Goal: Task Accomplishment & Management: Manage account settings

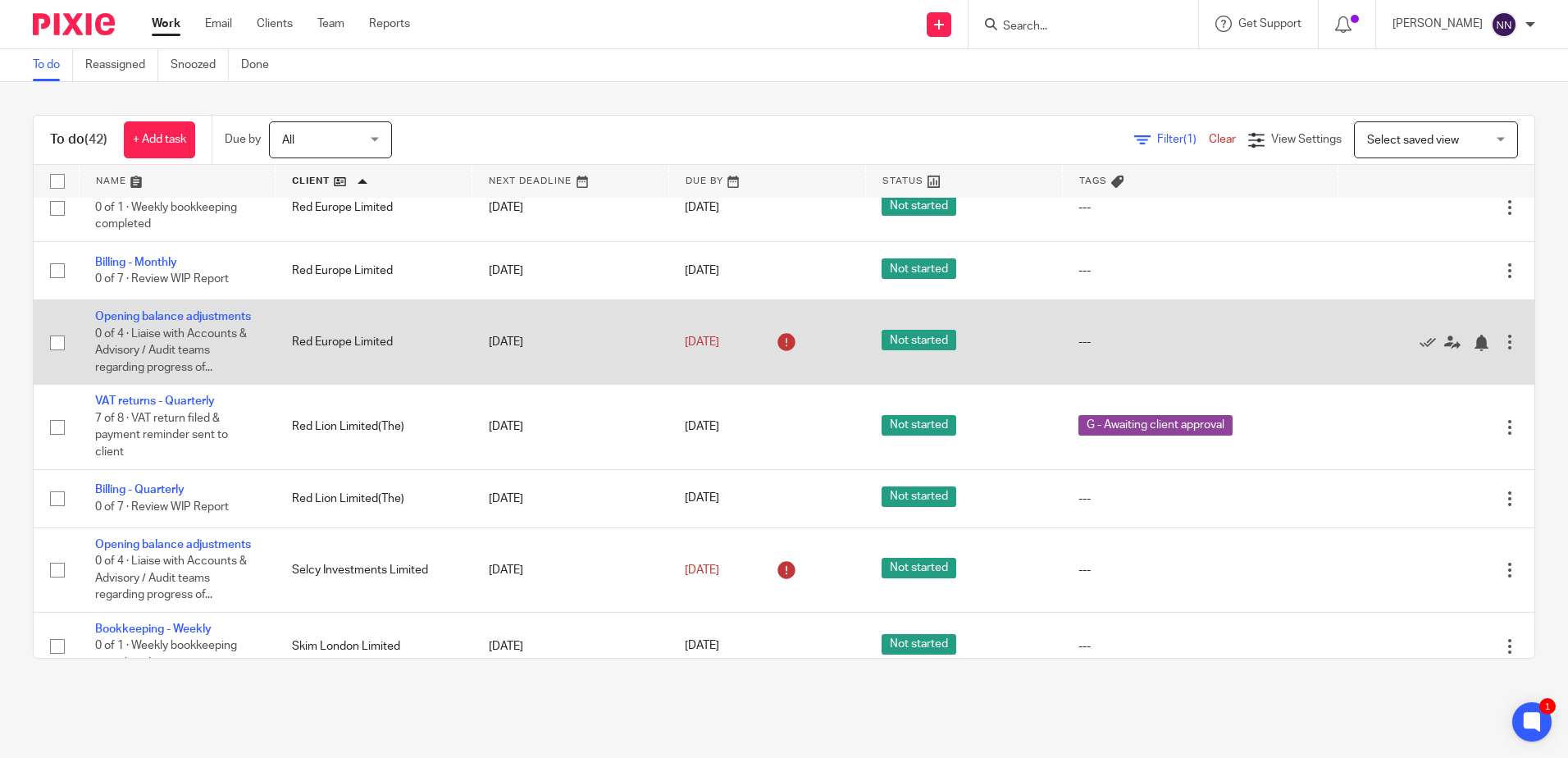
scroll to position [2296, 0]
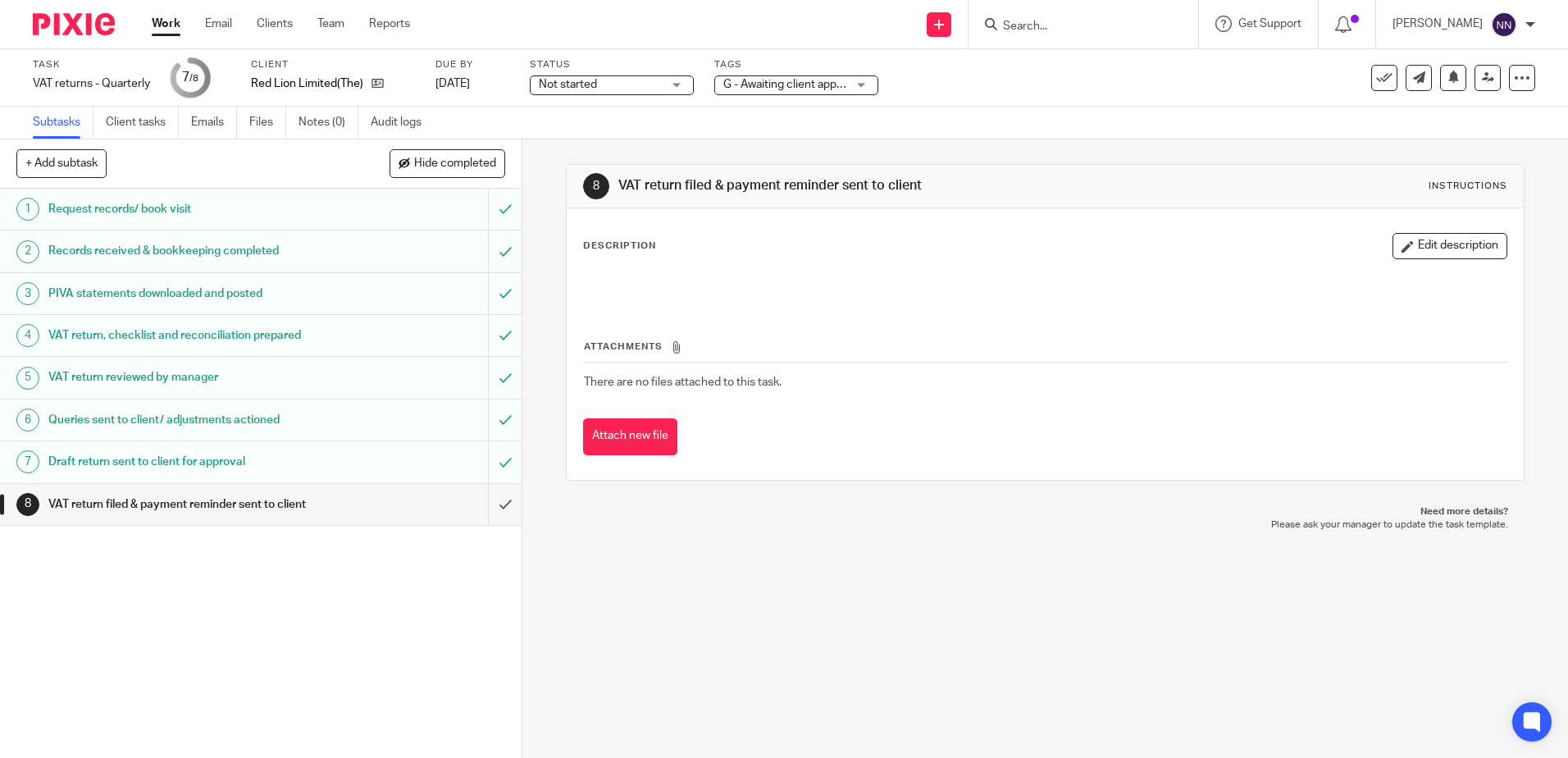
click at [870, 82] on div "G - Awaiting client approval" at bounding box center [796, 85] width 164 height 19
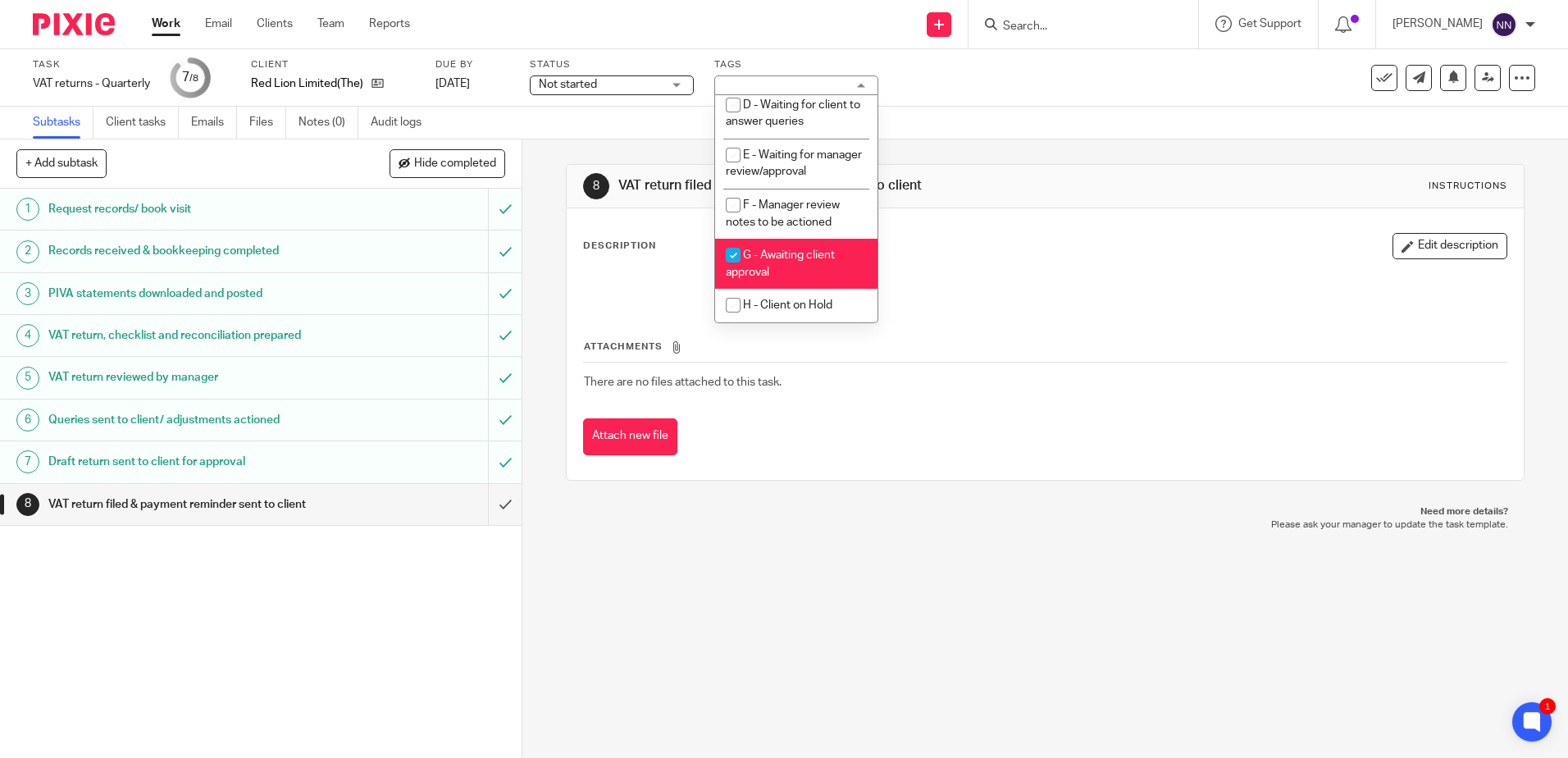
scroll to position [173, 0]
click at [734, 255] on input "checkbox" at bounding box center [733, 255] width 31 height 31
checkbox input "false"
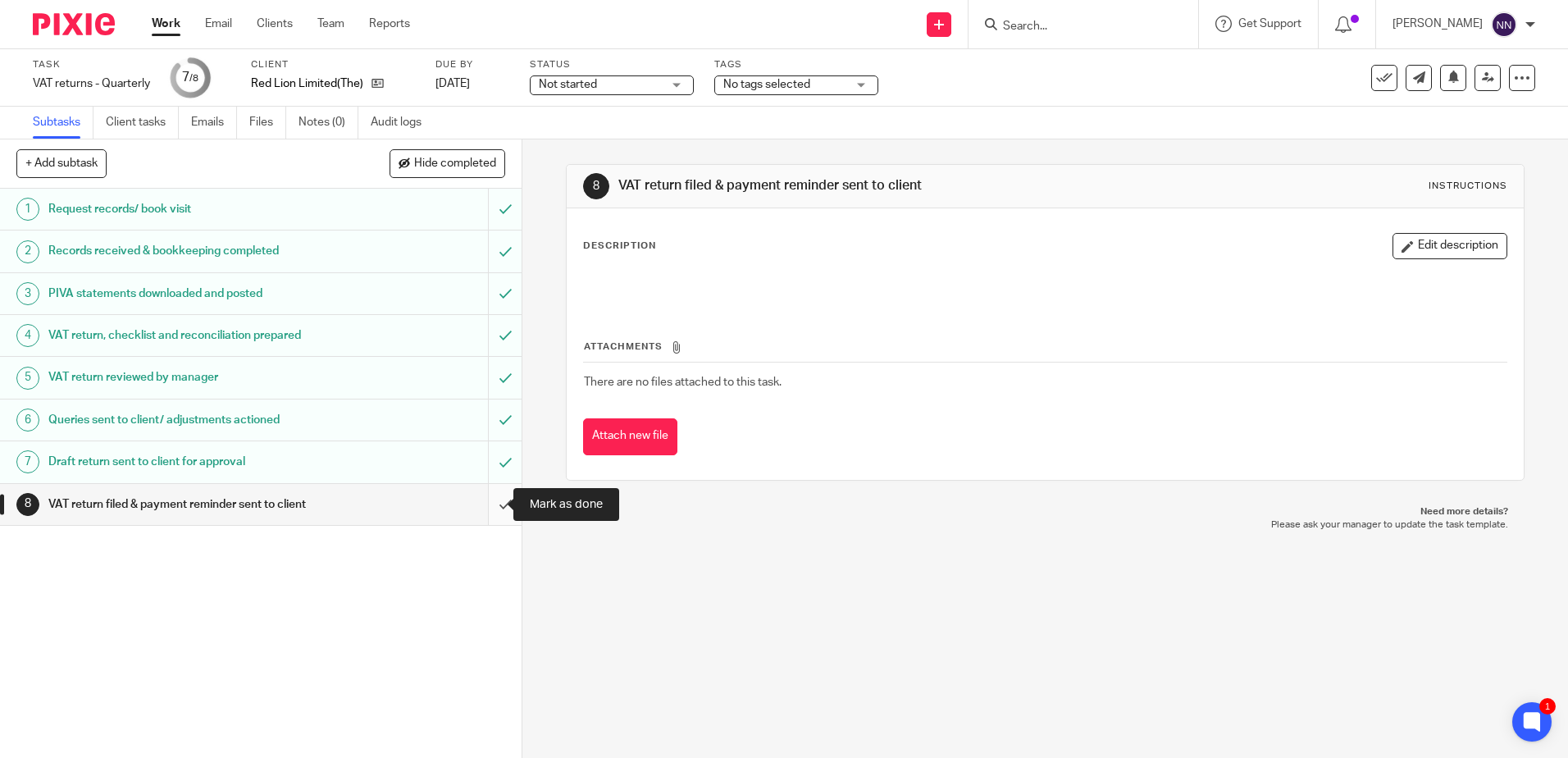
click at [490, 501] on input "submit" at bounding box center [260, 504] width 521 height 41
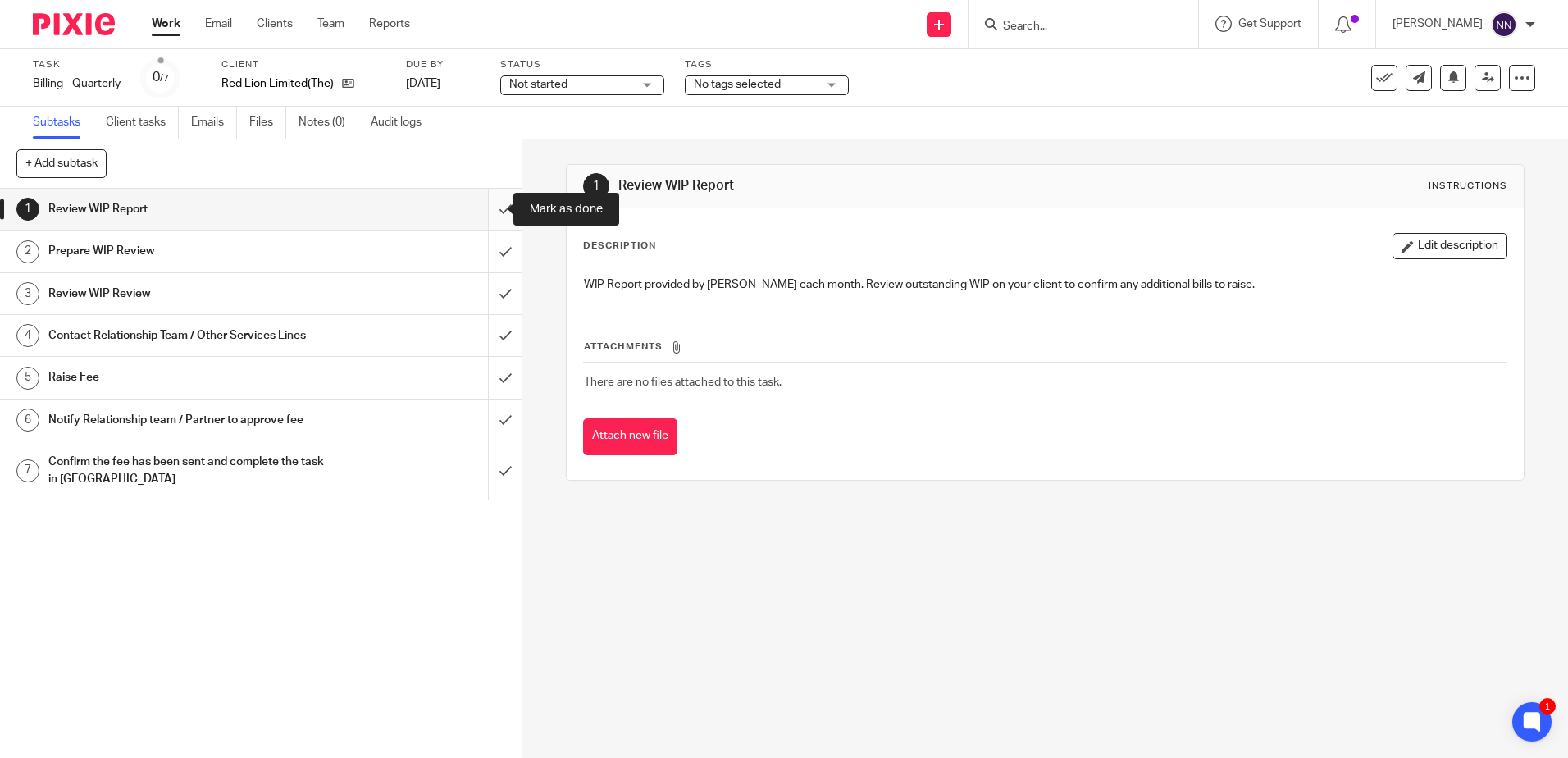
click at [492, 207] on input "submit" at bounding box center [260, 209] width 521 height 41
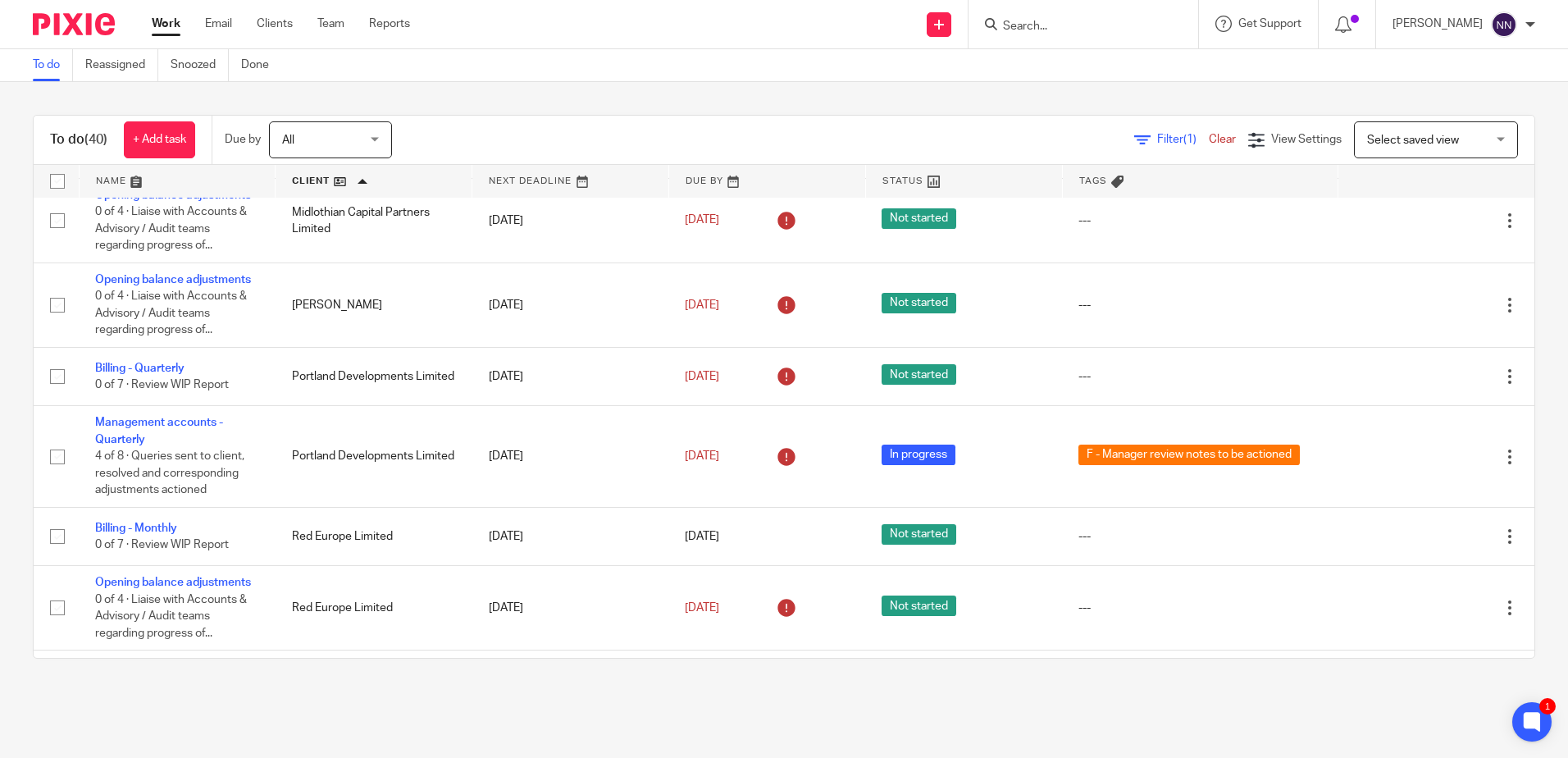
scroll to position [2050, 0]
